Goal: Information Seeking & Learning: Learn about a topic

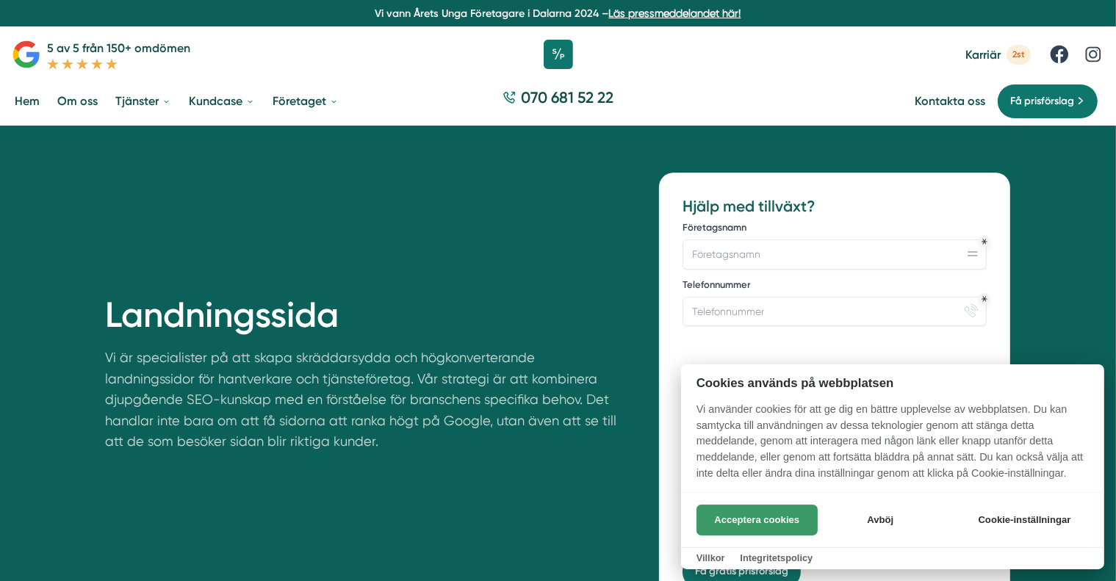
click at [772, 519] on button "Acceptera cookies" at bounding box center [756, 520] width 121 height 31
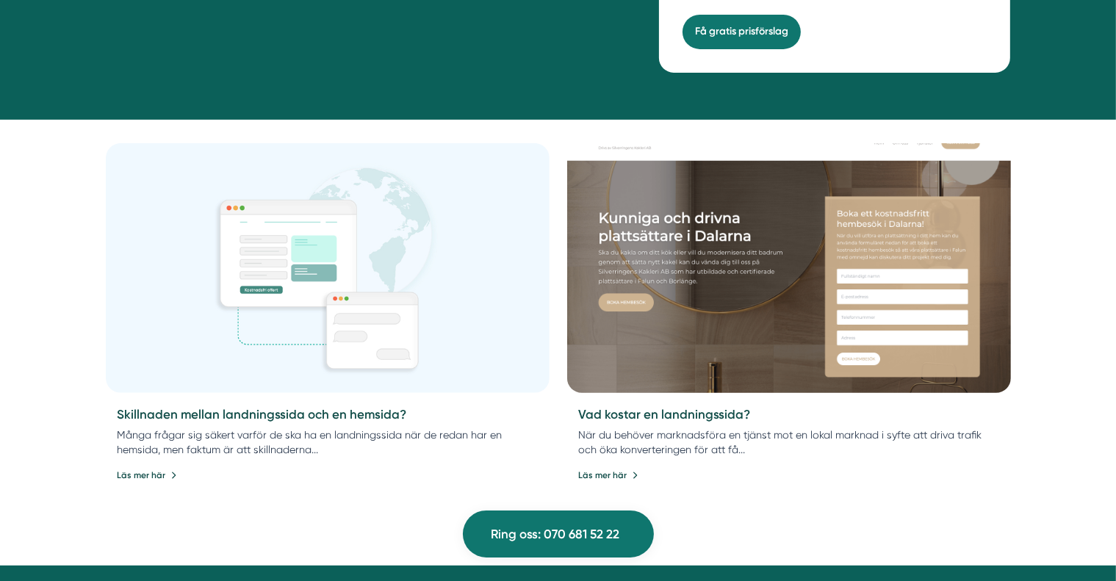
scroll to position [541, 0]
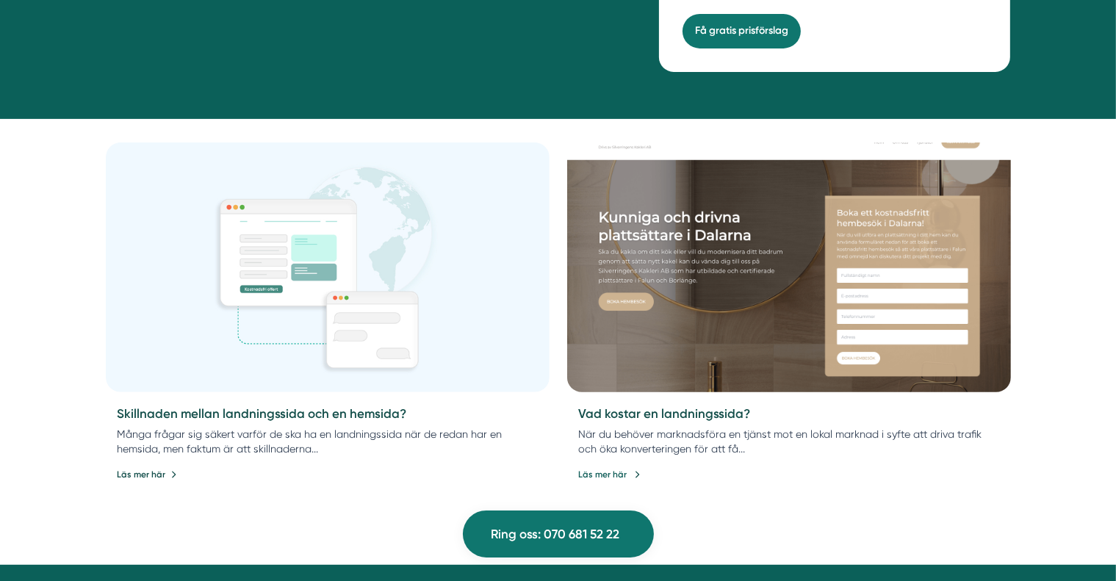
click at [614, 475] on link "Läs mer här" at bounding box center [610, 475] width 62 height 14
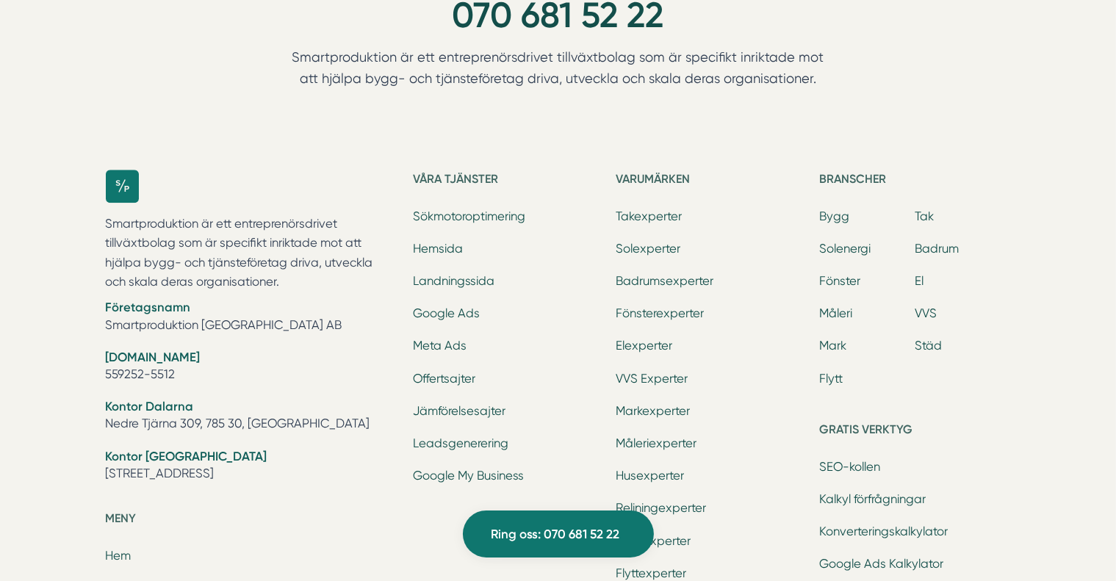
scroll to position [4374, 0]
